Goal: Information Seeking & Learning: Compare options

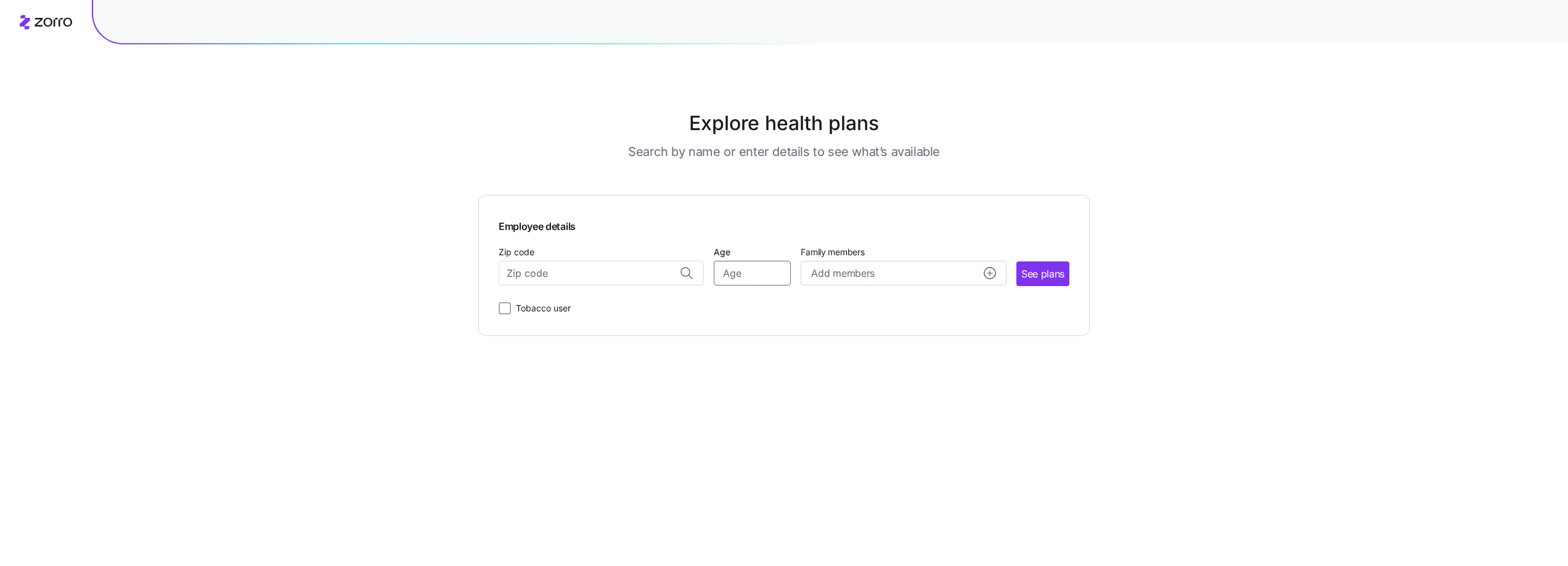
click at [763, 274] on input "Age" at bounding box center [752, 273] width 77 height 25
type input "55"
click at [558, 262] on input "Zip code" at bounding box center [601, 273] width 205 height 25
click at [561, 307] on span "92167, [GEOGRAPHIC_DATA], [GEOGRAPHIC_DATA]" at bounding box center [599, 306] width 173 height 15
type input "92167, [GEOGRAPHIC_DATA], [GEOGRAPHIC_DATA]"
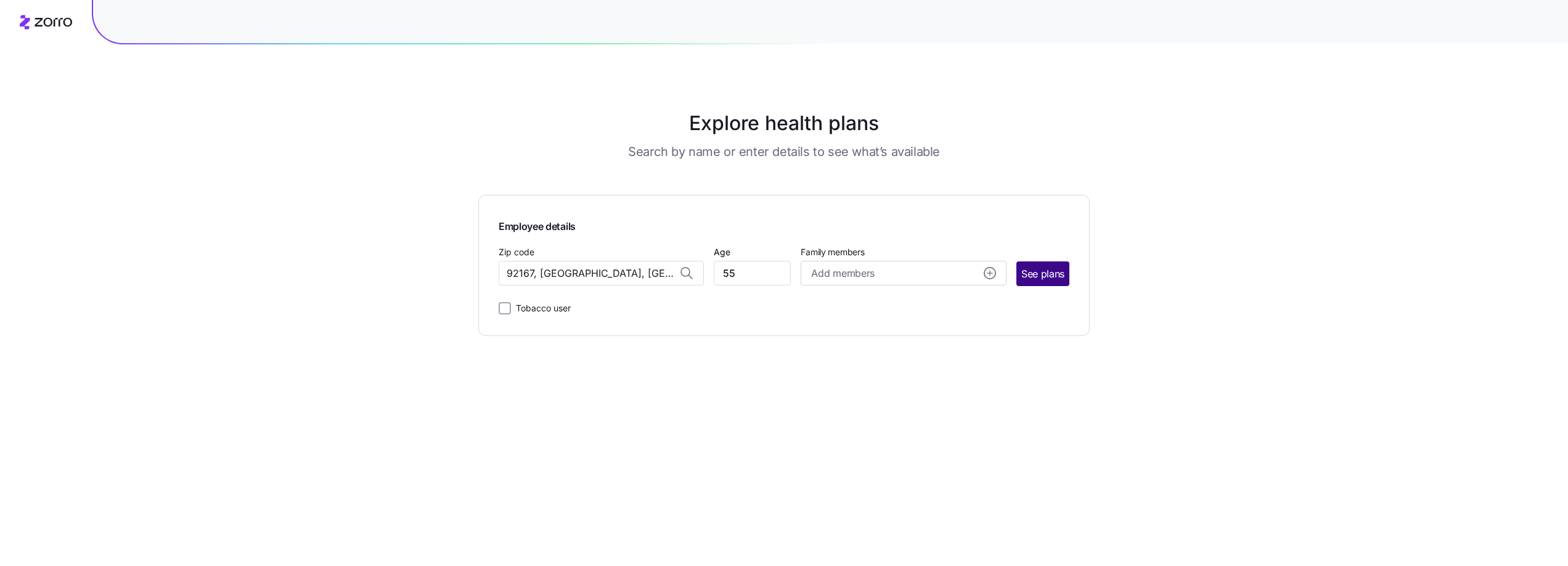
click at [1038, 267] on span "See plans" at bounding box center [1043, 274] width 43 height 15
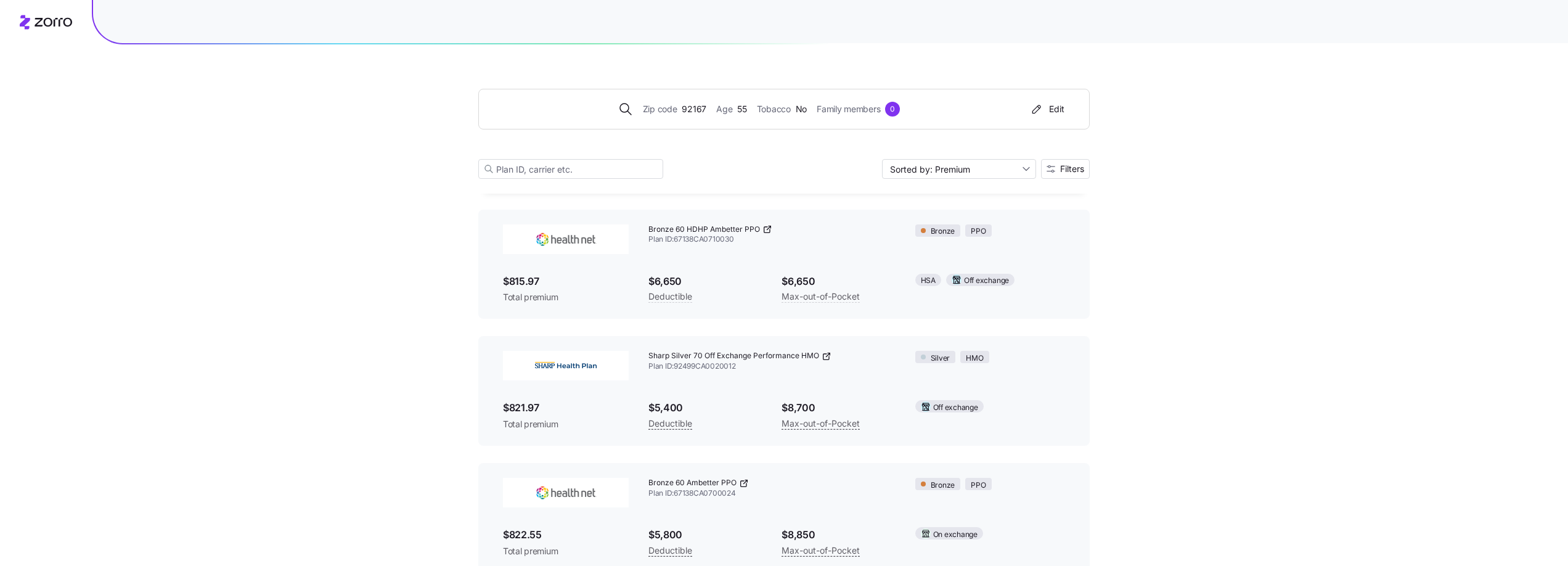
scroll to position [2804, 0]
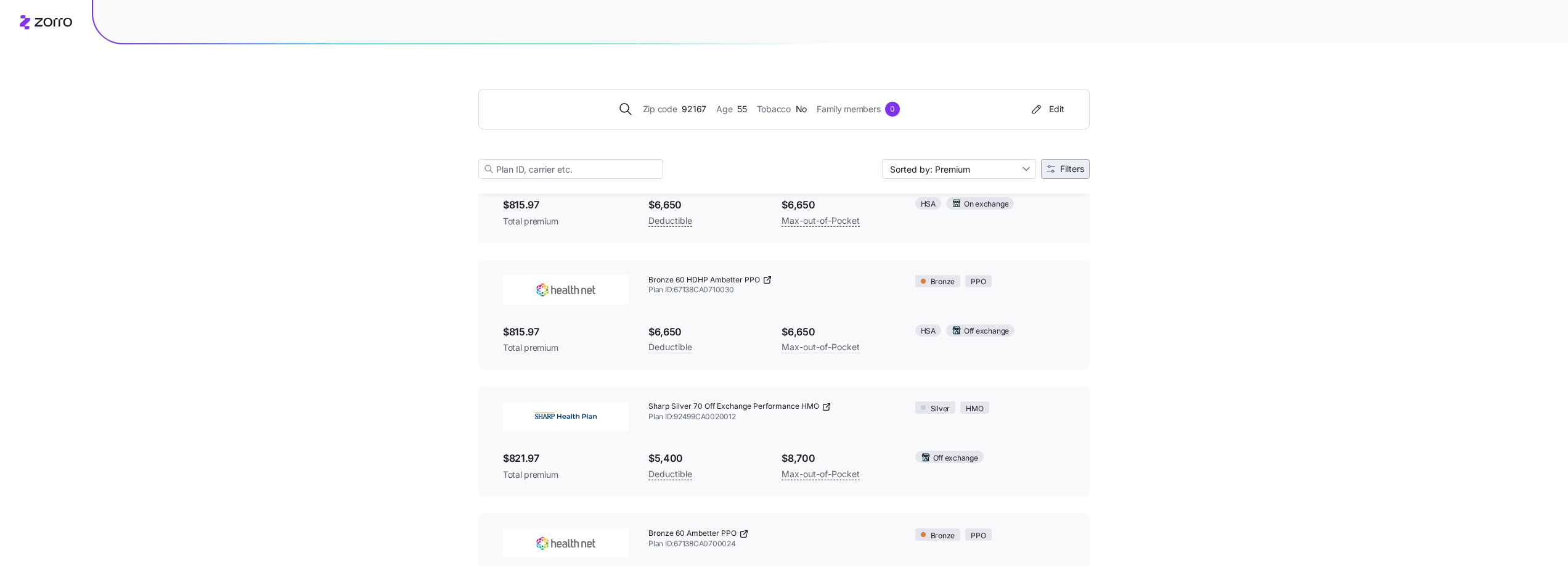
click at [1060, 167] on span "Filters" at bounding box center [1072, 168] width 24 height 8
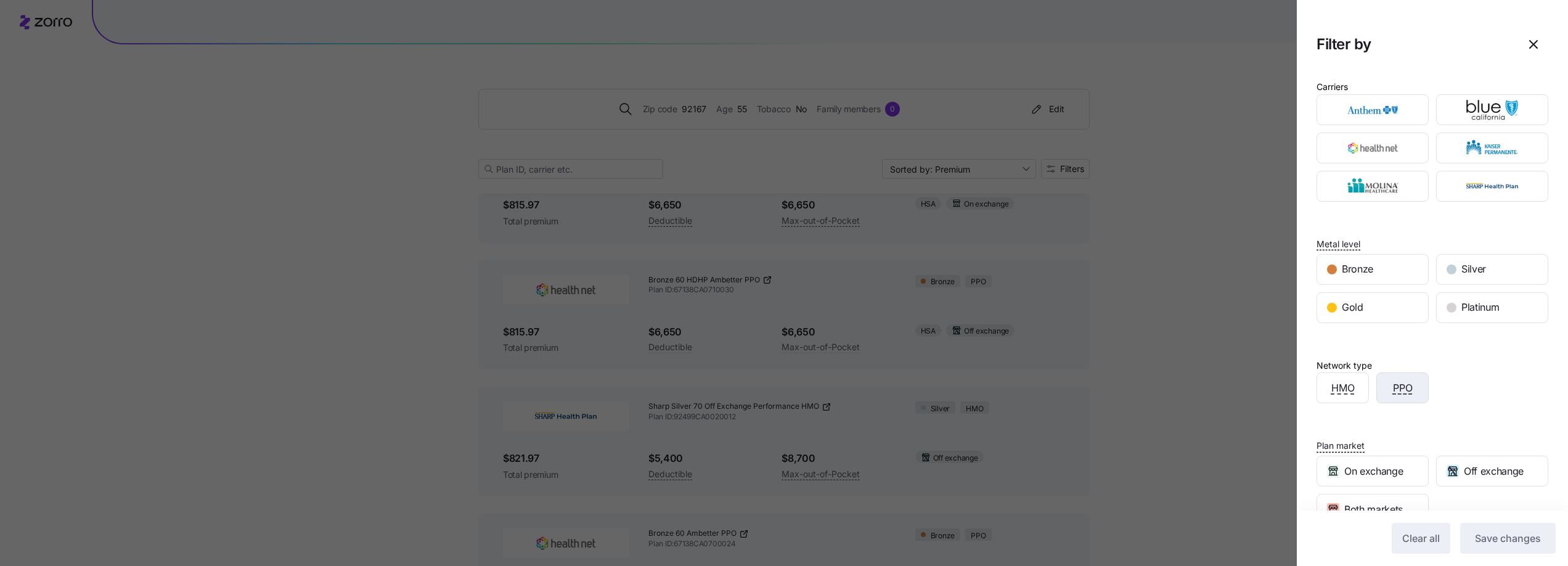
click at [1391, 383] on div "PPO" at bounding box center [1402, 388] width 51 height 30
click at [1498, 531] on span "Save changes" at bounding box center [1508, 538] width 66 height 15
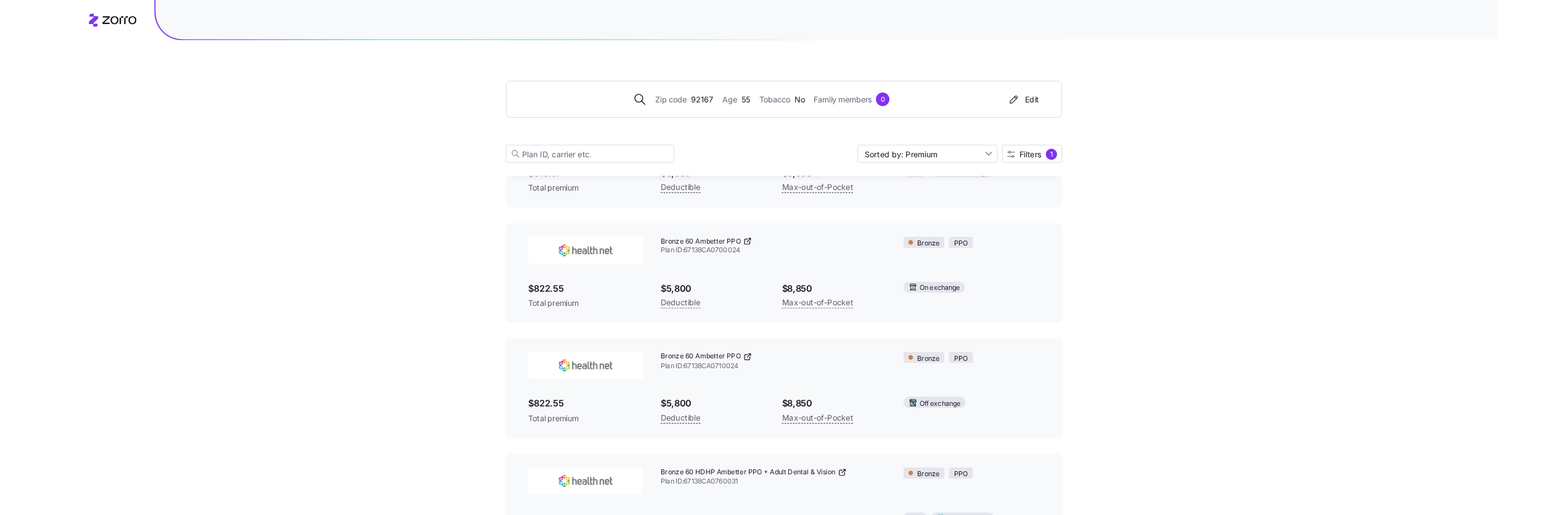
scroll to position [0, 0]
